Goal: Use online tool/utility: Utilize a website feature to perform a specific function

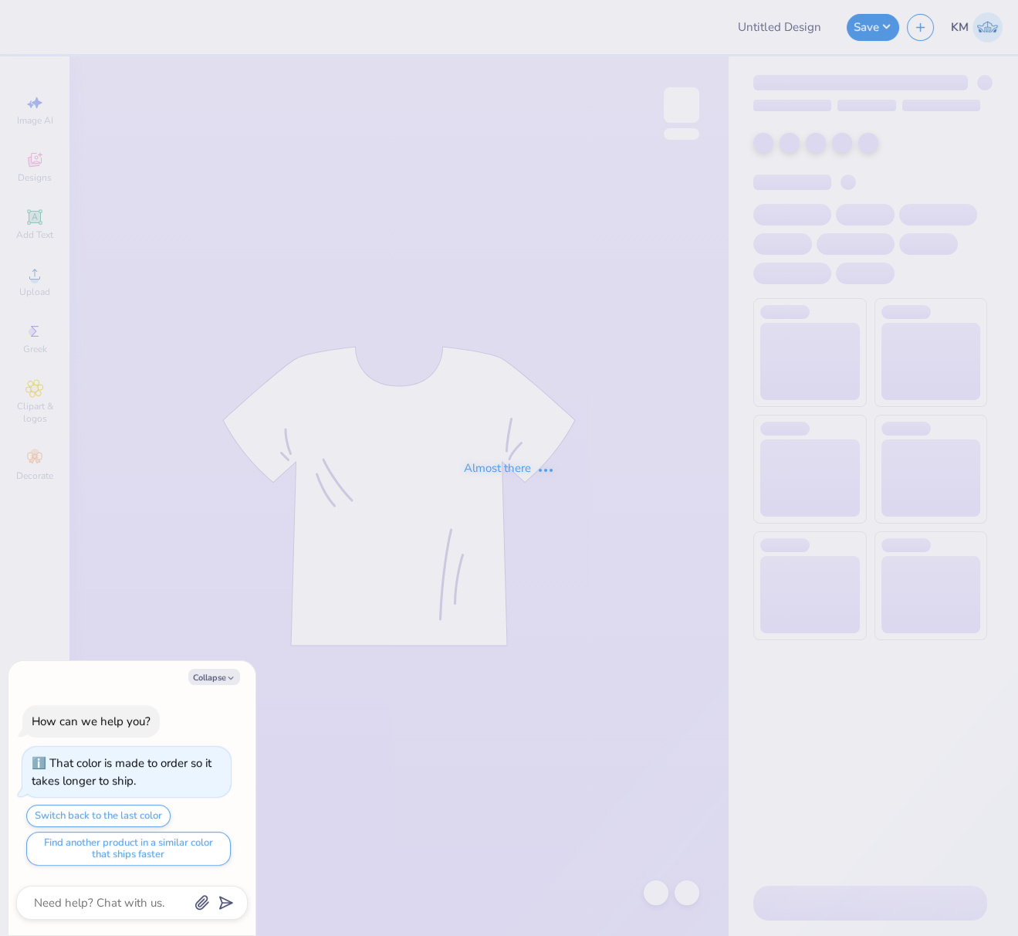
type textarea "x"
type input "FPS239683"
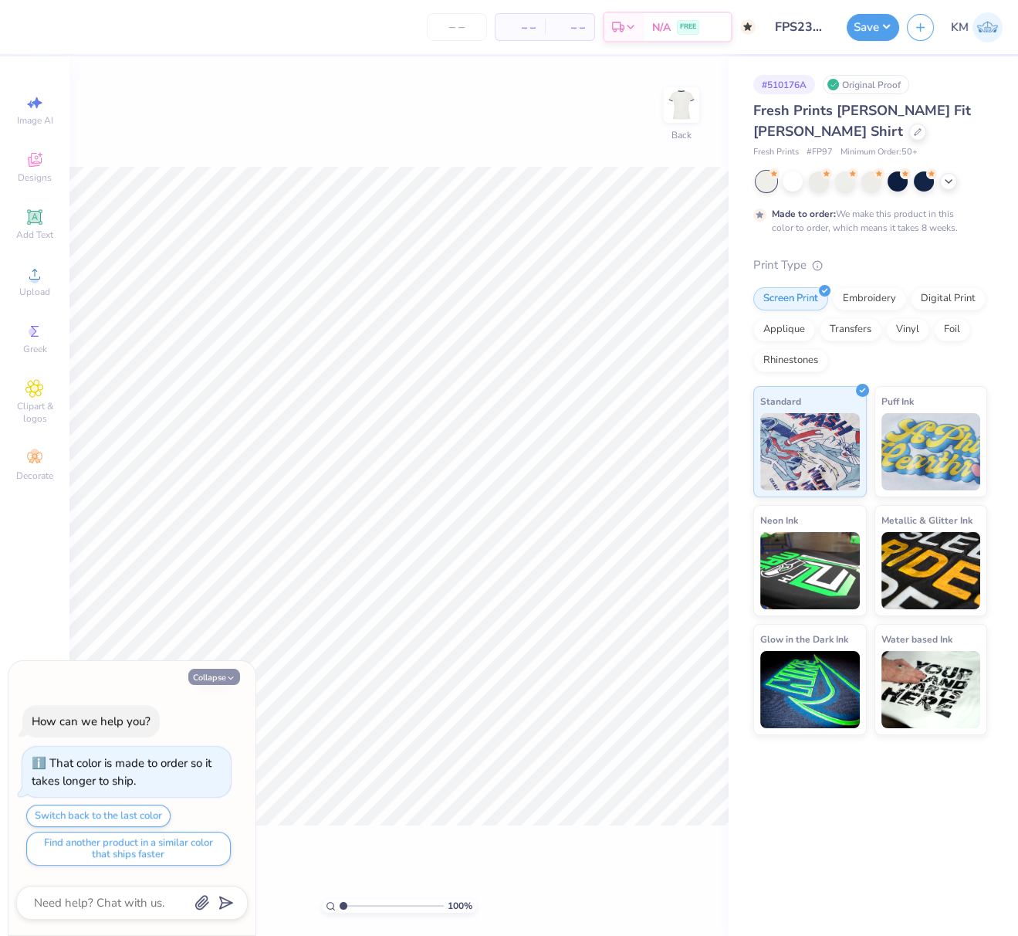
click at [218, 682] on button "Collapse" at bounding box center [214, 677] width 52 height 16
type textarea "x"
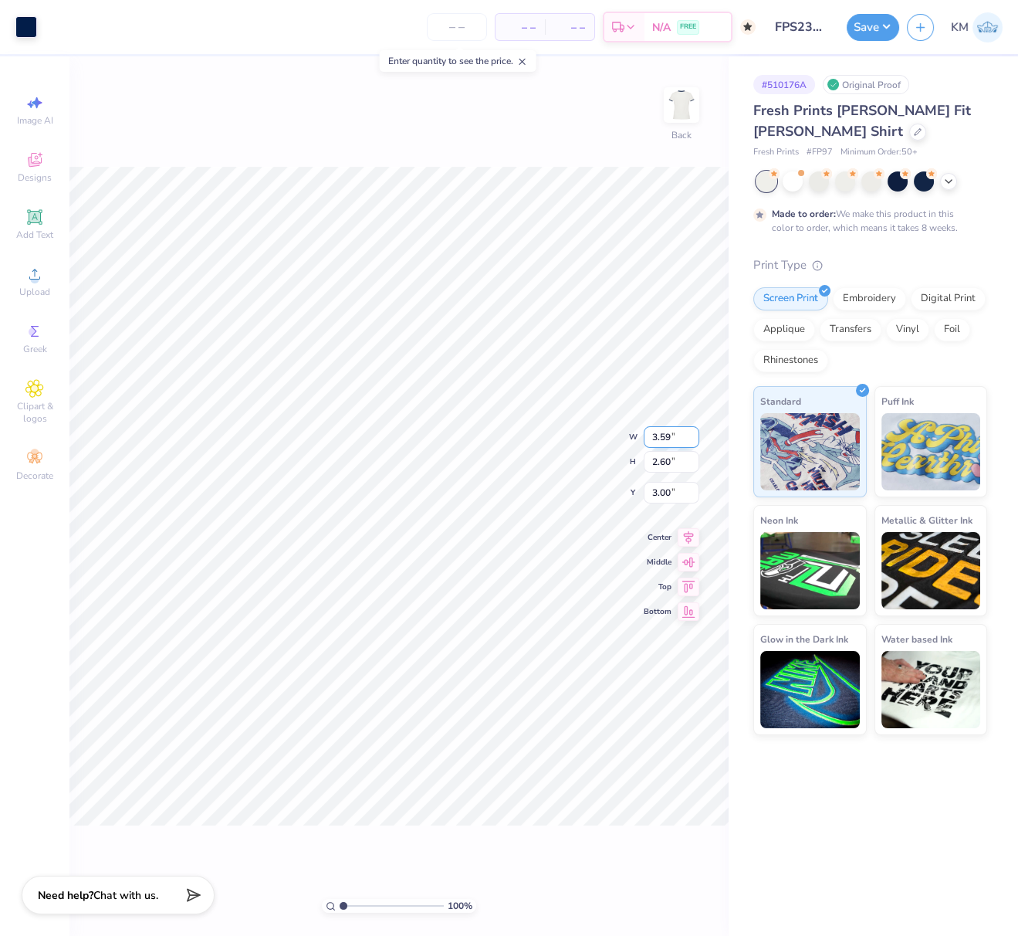
drag, startPoint x: 671, startPoint y: 435, endPoint x: 644, endPoint y: 437, distance: 27.1
click at [646, 437] on input "3.59" at bounding box center [672, 437] width 56 height 22
type input "4.00"
type input "2.89"
drag, startPoint x: 667, startPoint y: 479, endPoint x: 648, endPoint y: 478, distance: 19.3
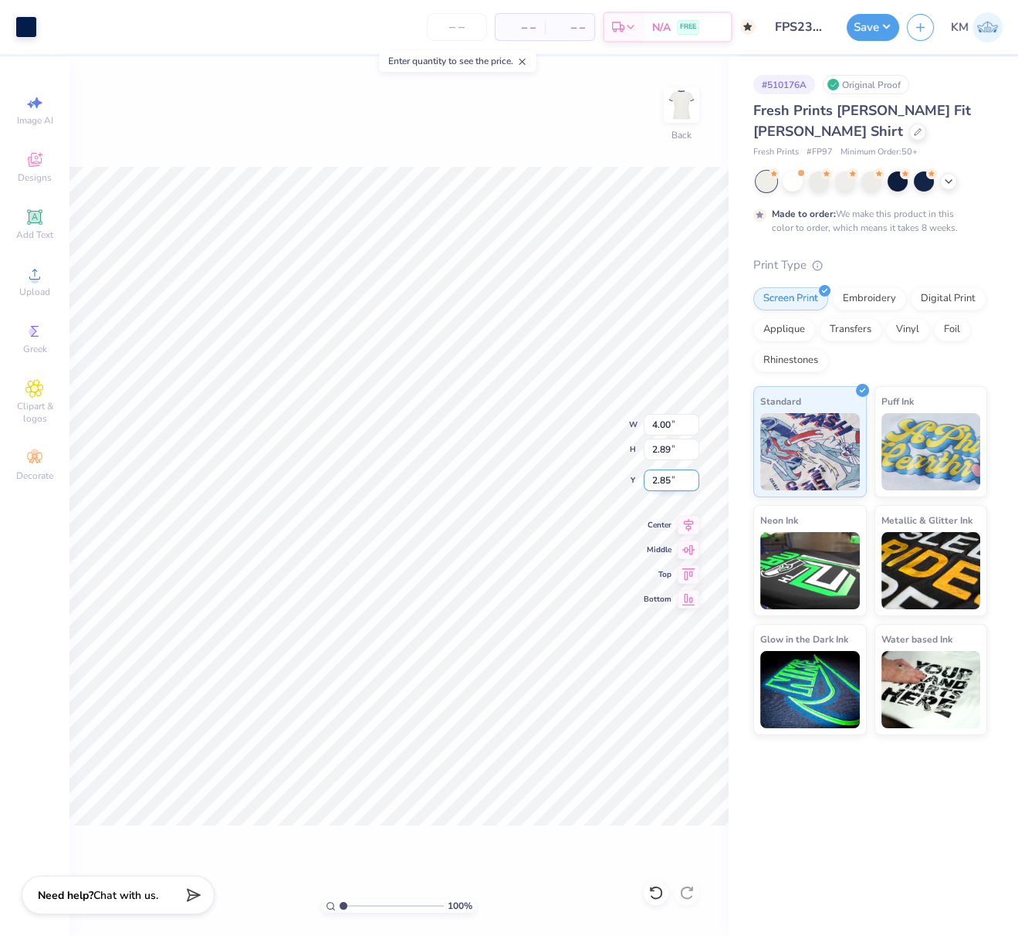
click at [648, 478] on input "2.85" at bounding box center [672, 480] width 56 height 22
type input "3.00"
click at [881, 25] on button "Save" at bounding box center [873, 25] width 52 height 27
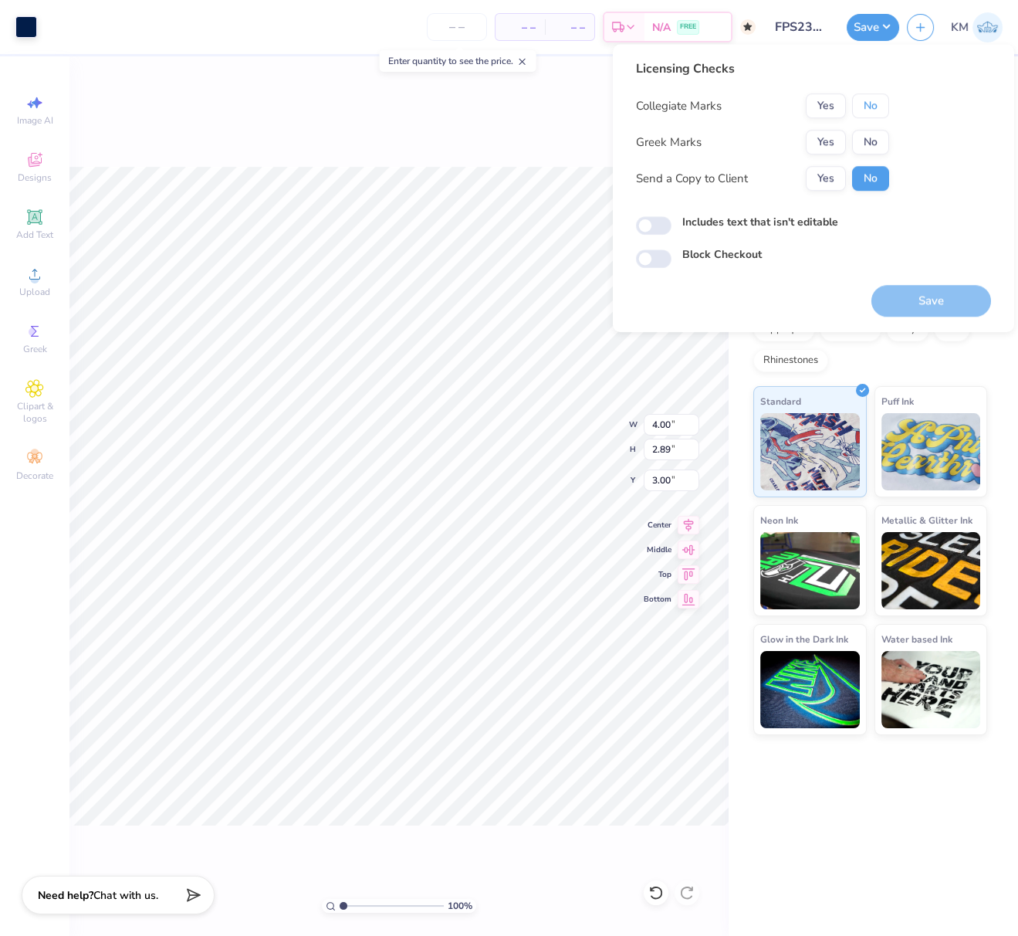
drag, startPoint x: 872, startPoint y: 111, endPoint x: 845, endPoint y: 127, distance: 31.8
click at [869, 113] on button "No" at bounding box center [870, 105] width 37 height 25
click at [830, 139] on button "Yes" at bounding box center [826, 142] width 40 height 25
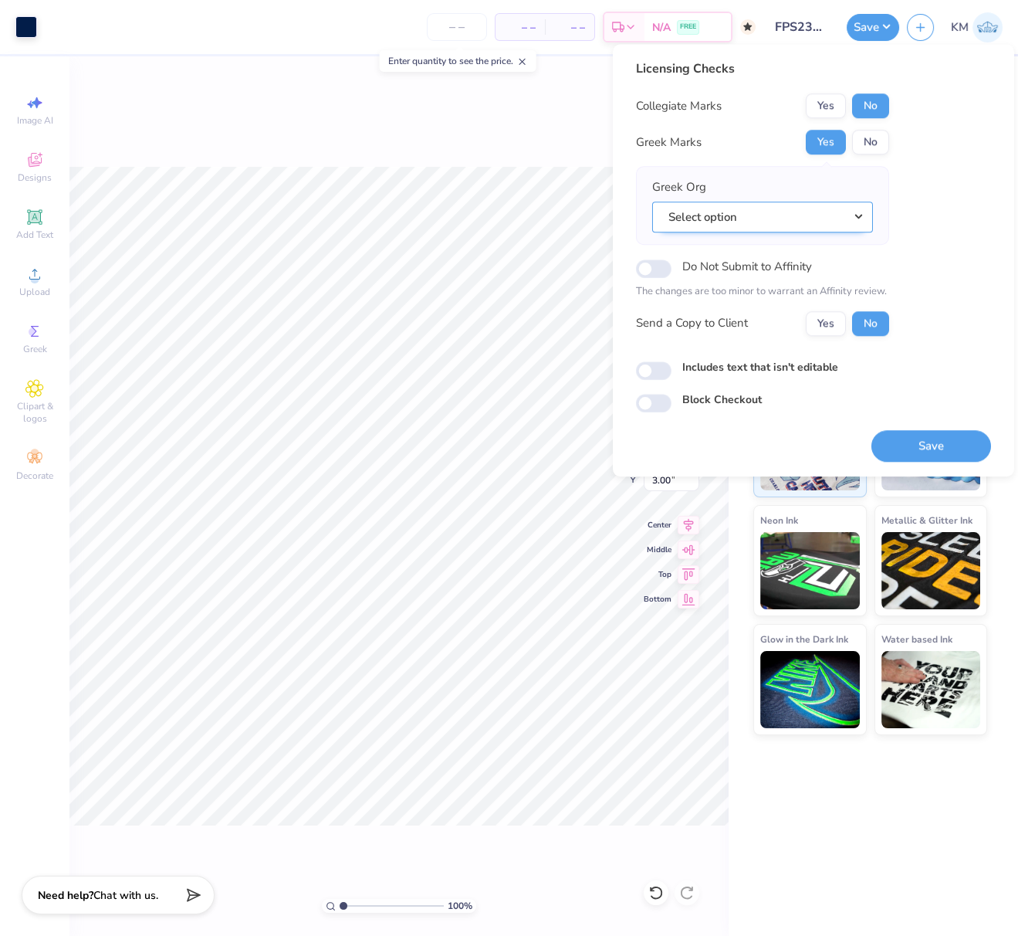
click at [851, 221] on button "Select option" at bounding box center [762, 217] width 221 height 32
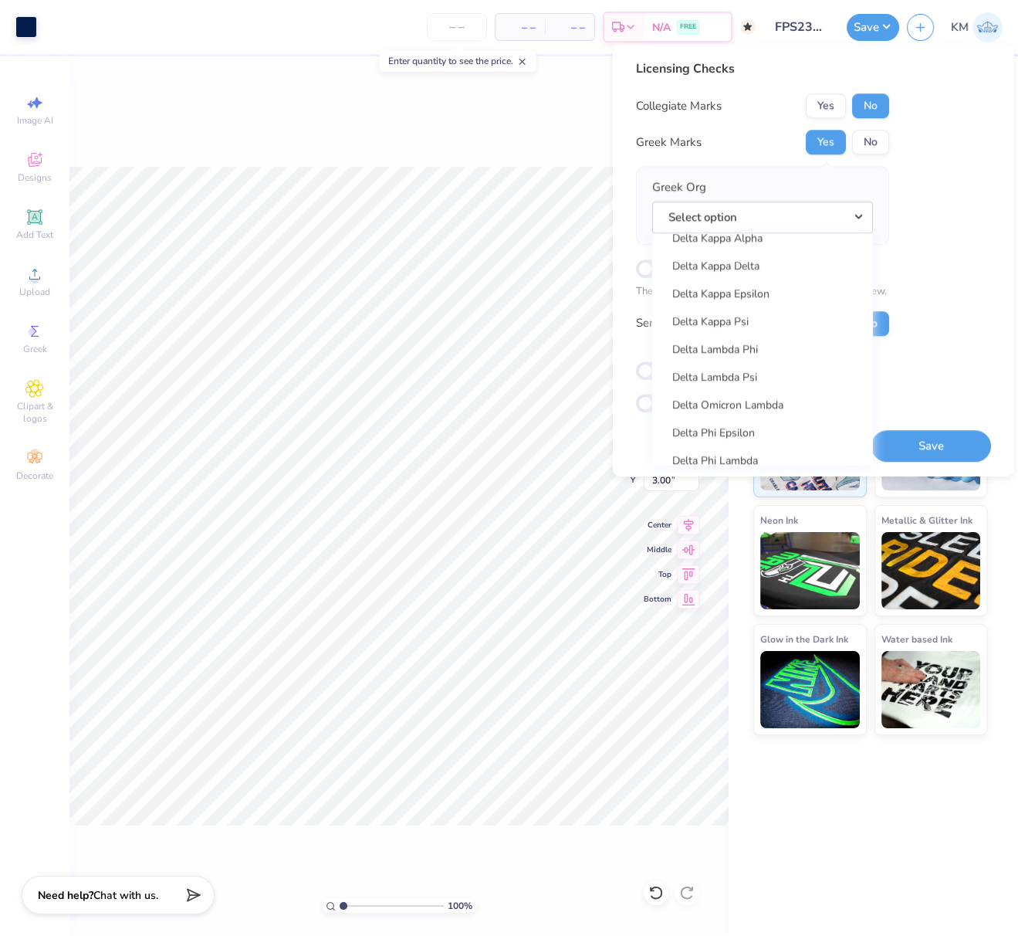
scroll to position [3655, 0]
click at [749, 429] on link "Delta Phi Epsilon" at bounding box center [763, 431] width 208 height 25
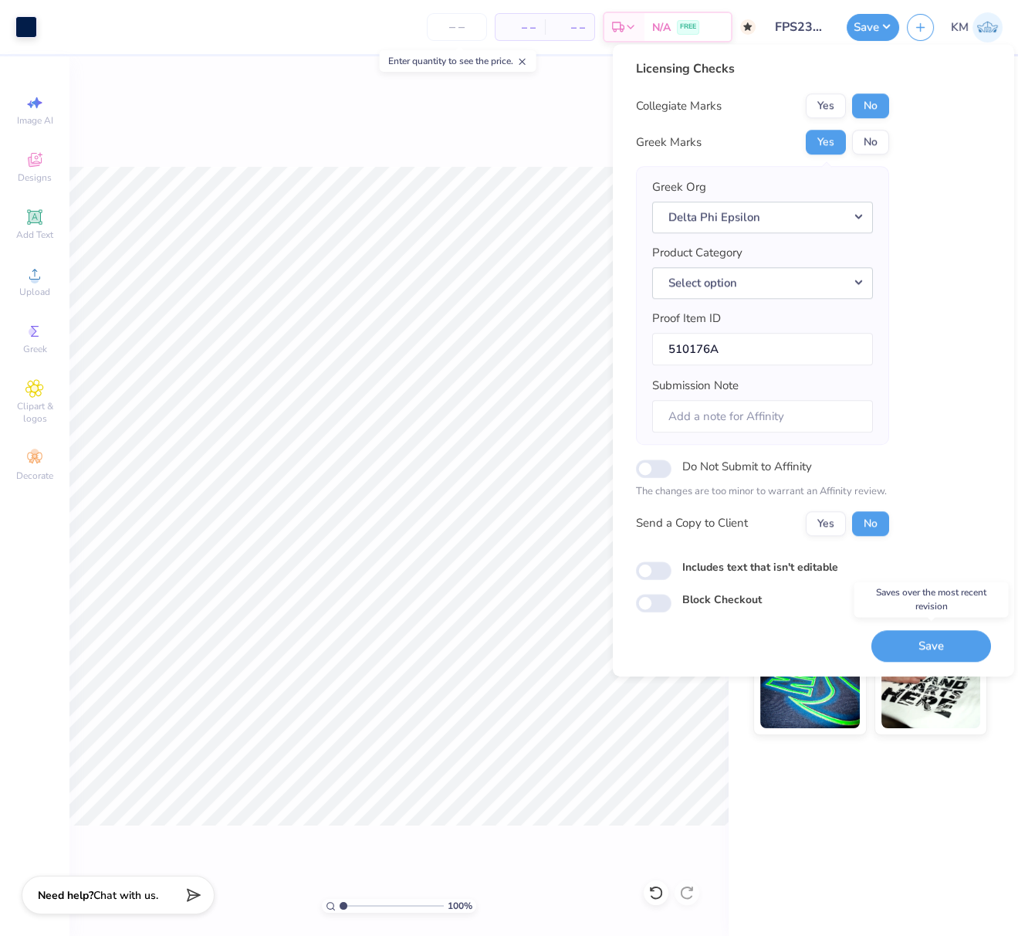
drag, startPoint x: 947, startPoint y: 638, endPoint x: 950, endPoint y: 647, distance: 9.5
click at [948, 638] on button "Save" at bounding box center [932, 646] width 120 height 32
